Goal: Information Seeking & Learning: Learn about a topic

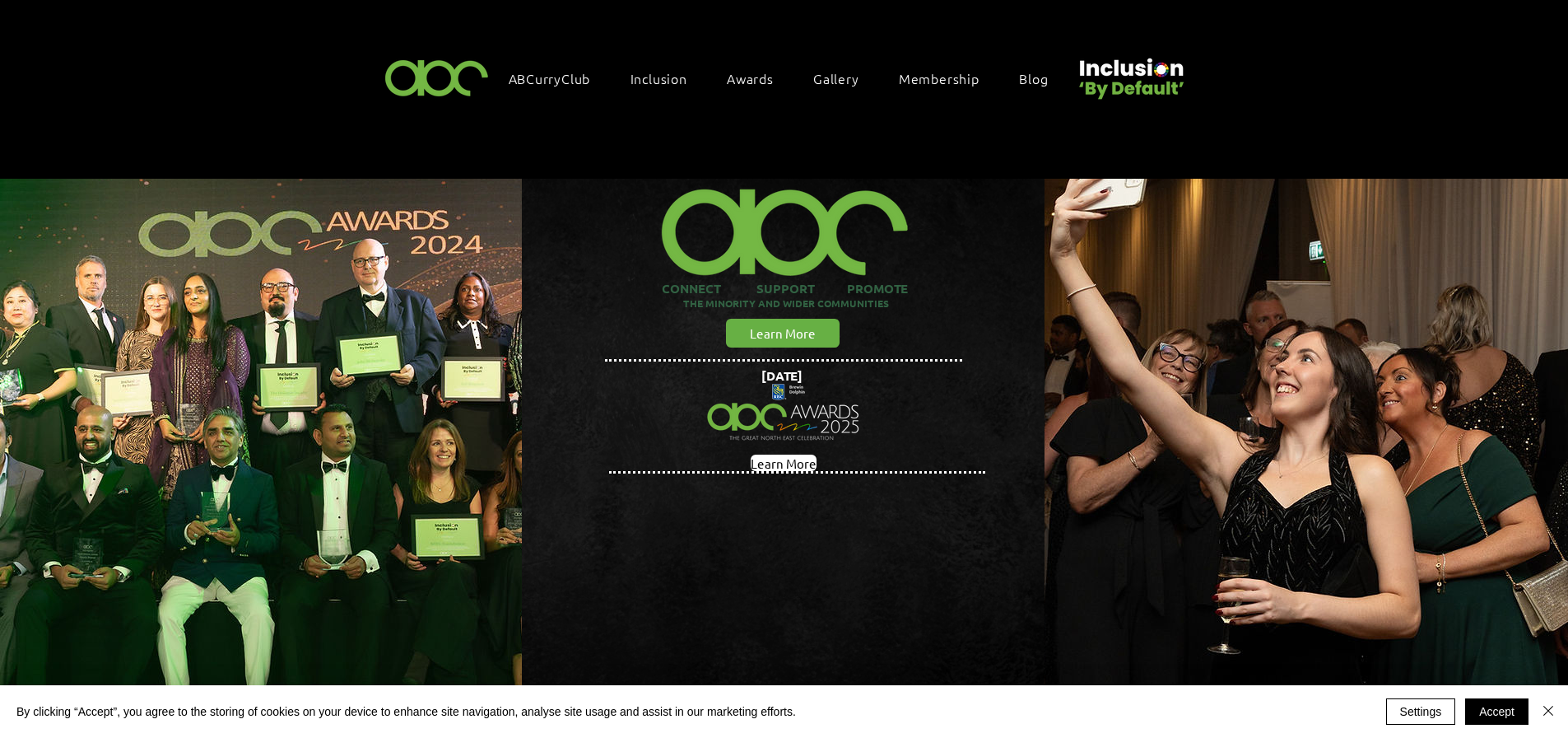
click at [744, 77] on span "Awards" at bounding box center [750, 78] width 47 height 18
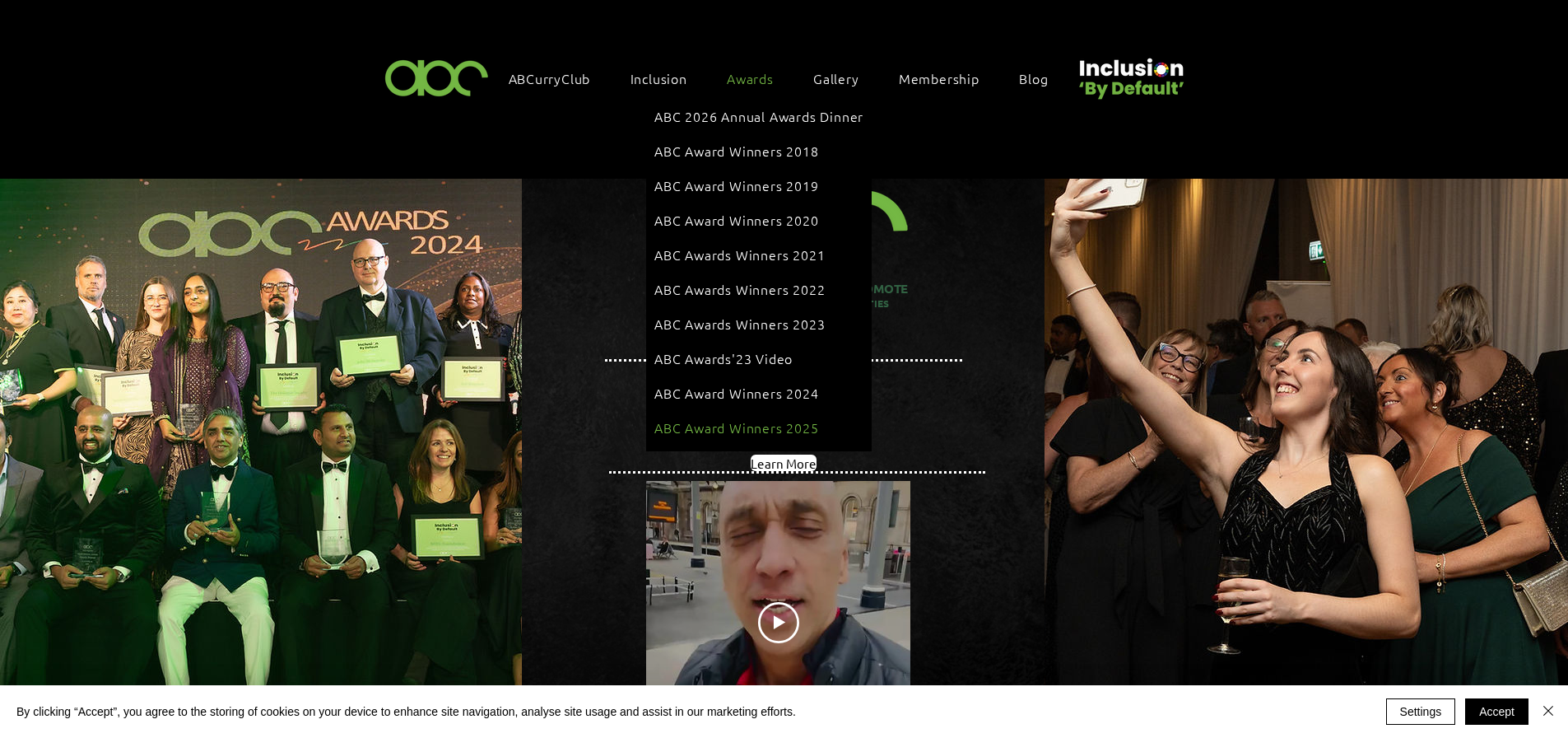
click at [759, 418] on span "ABC Award Winners 2025" at bounding box center [736, 427] width 165 height 18
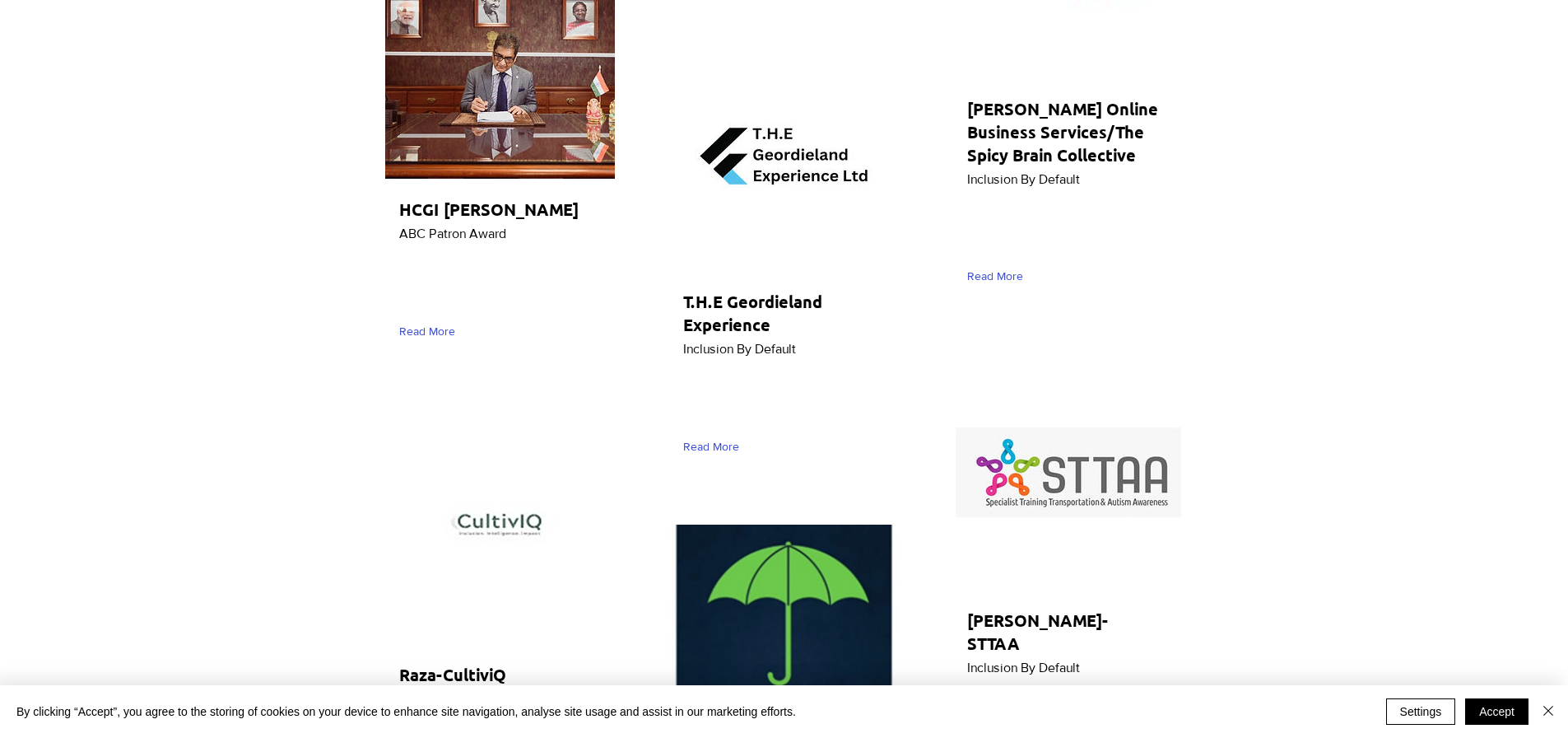
scroll to position [2141, 0]
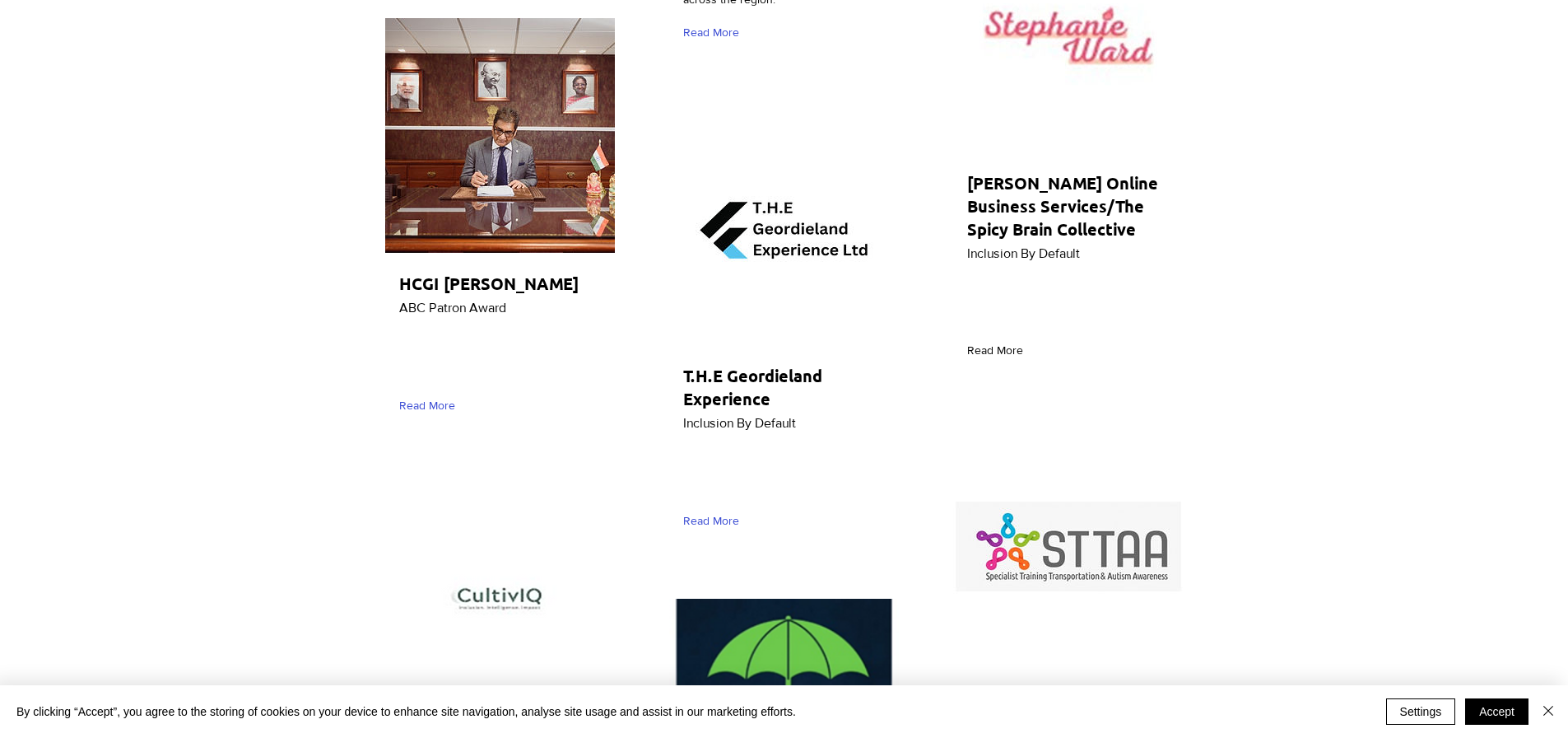
drag, startPoint x: 995, startPoint y: 269, endPoint x: 981, endPoint y: 270, distance: 14.0
click at [981, 342] on span "Read More" at bounding box center [994, 350] width 56 height 16
click at [992, 342] on span "Read More" at bounding box center [994, 350] width 56 height 16
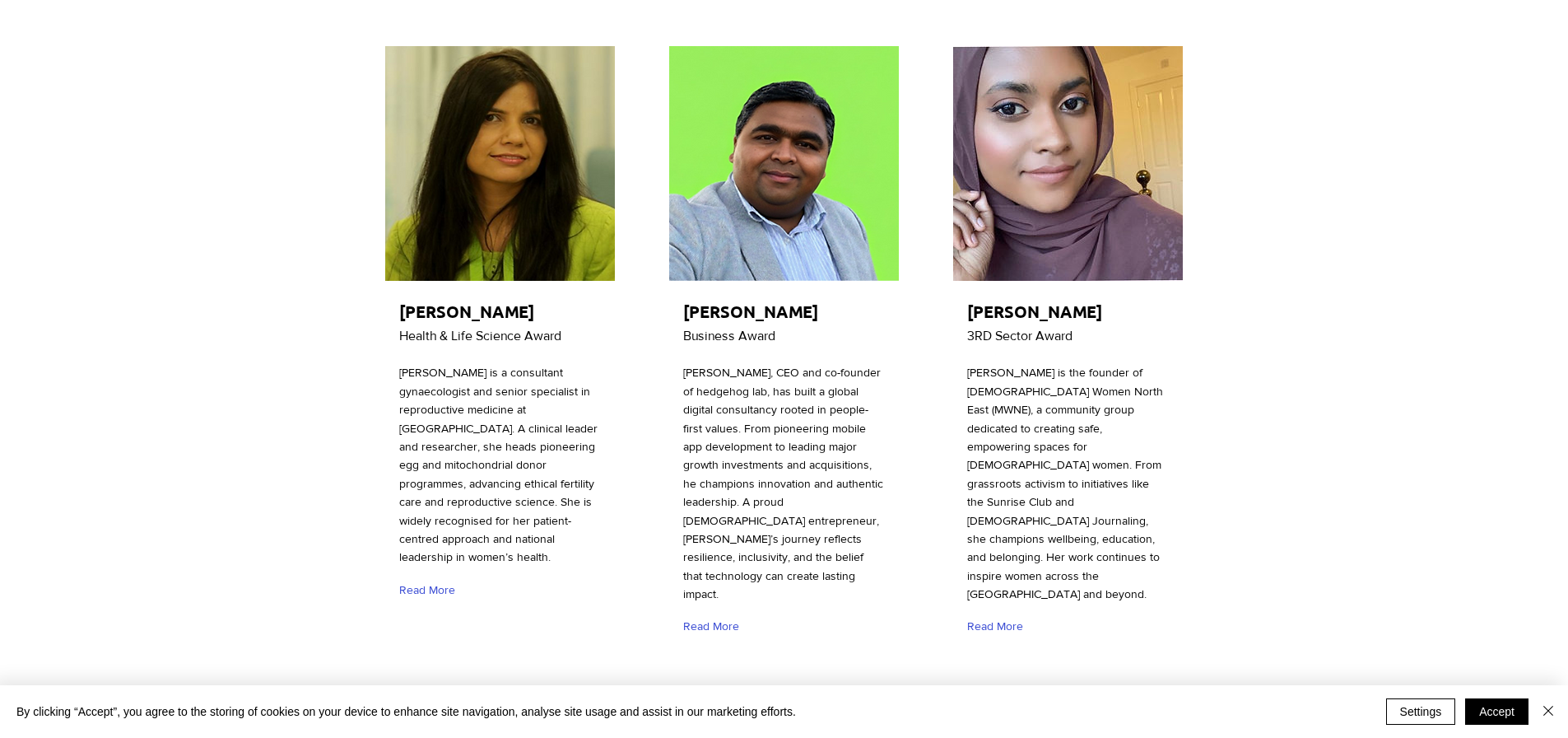
scroll to position [247, 0]
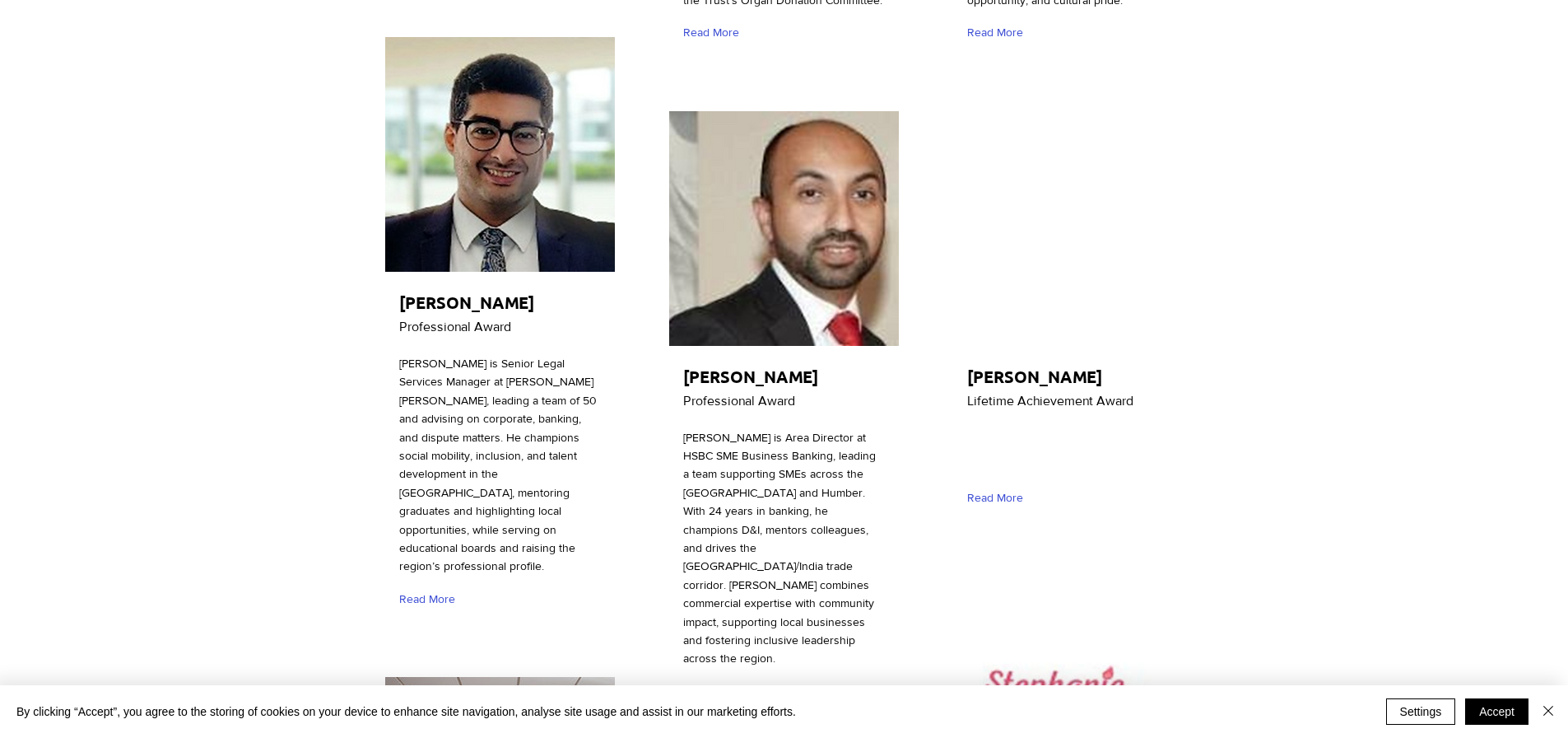
scroll to position [1564, 0]
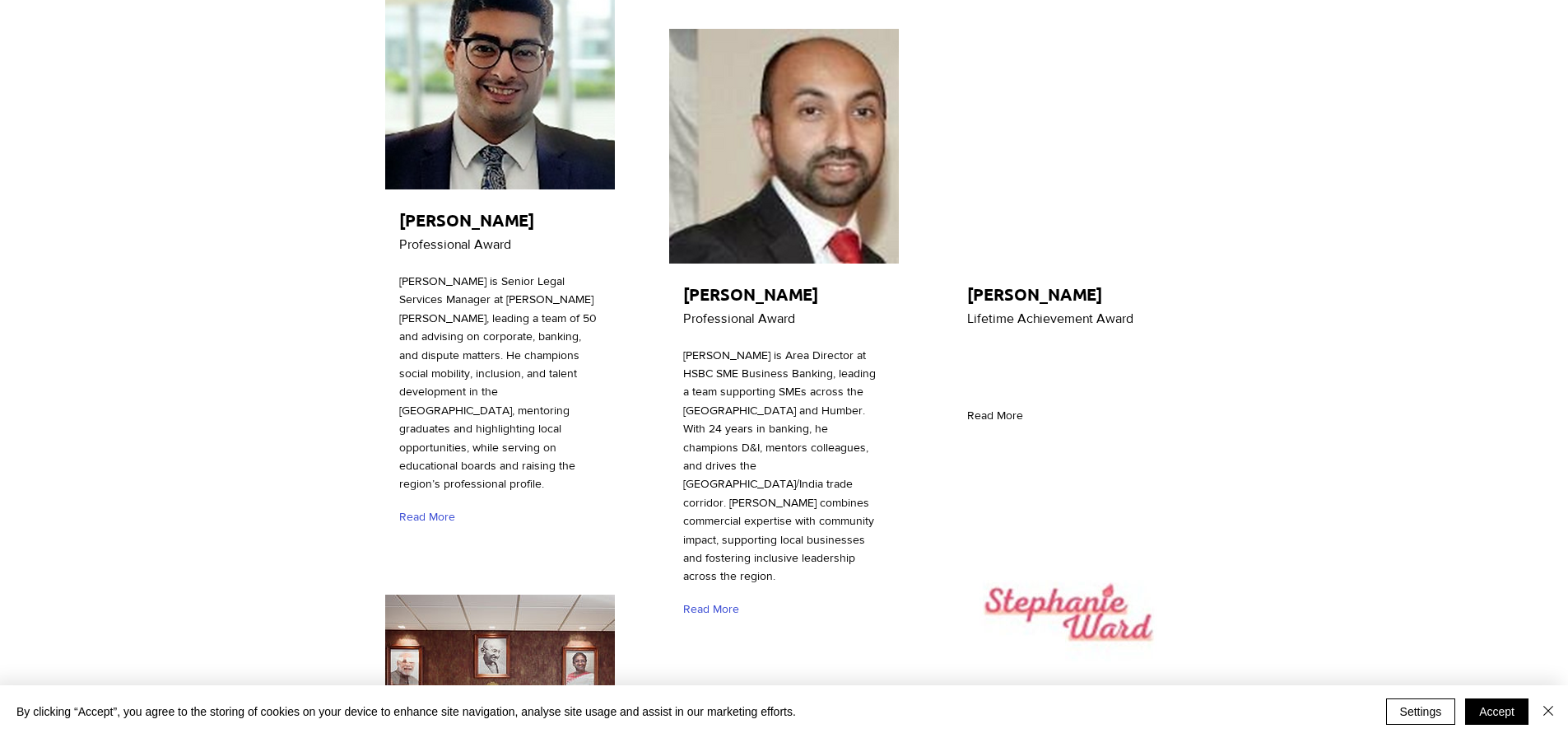
click at [999, 408] on span "Read More" at bounding box center [994, 416] width 56 height 16
click at [983, 408] on span "Read More" at bounding box center [994, 416] width 56 height 16
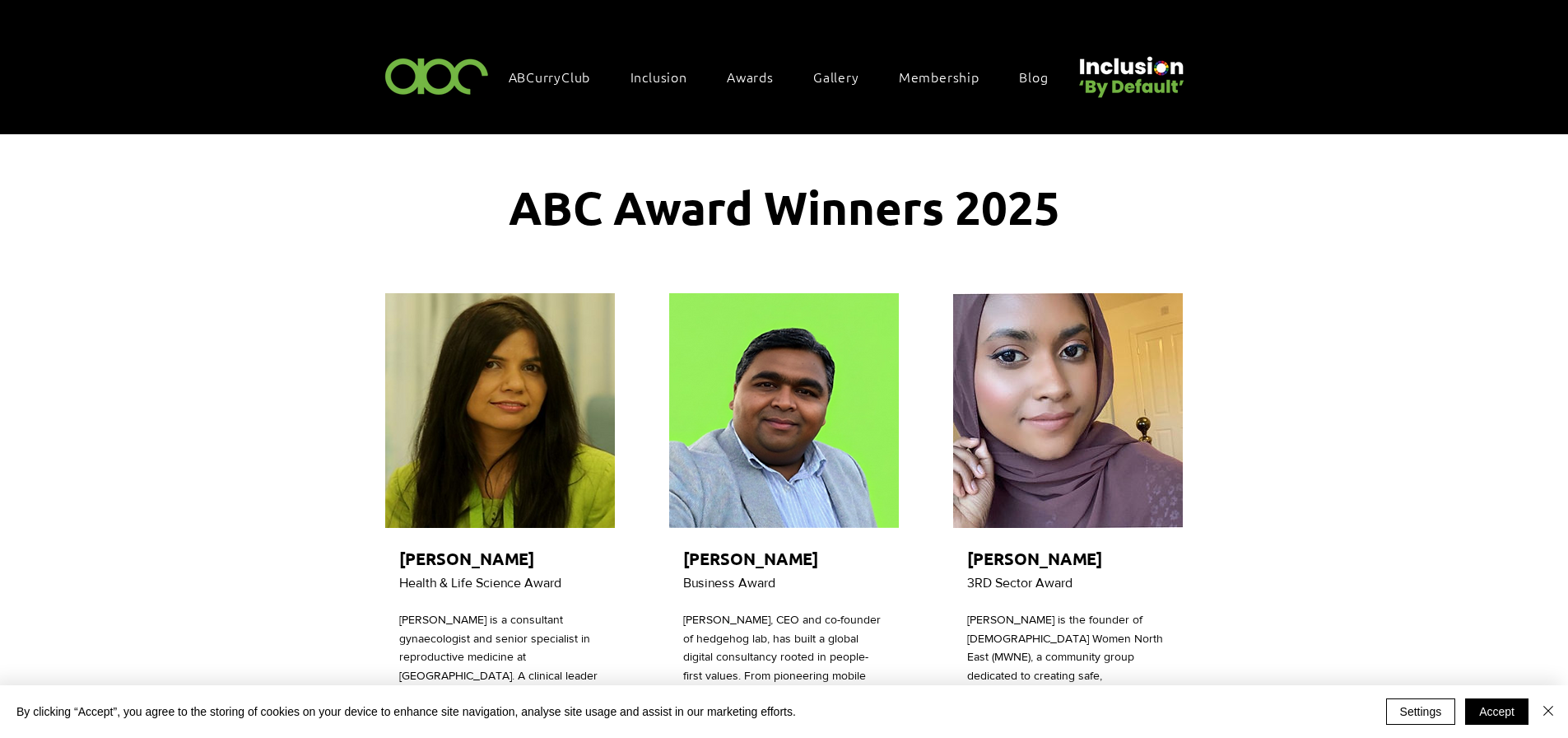
scroll to position [0, 0]
